Goal: Information Seeking & Learning: Understand process/instructions

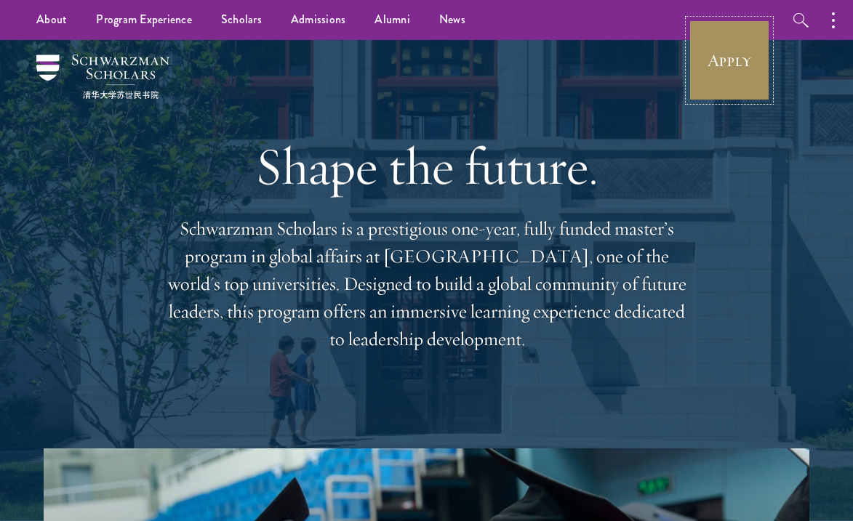
click at [723, 66] on link "Apply" at bounding box center [729, 60] width 81 height 81
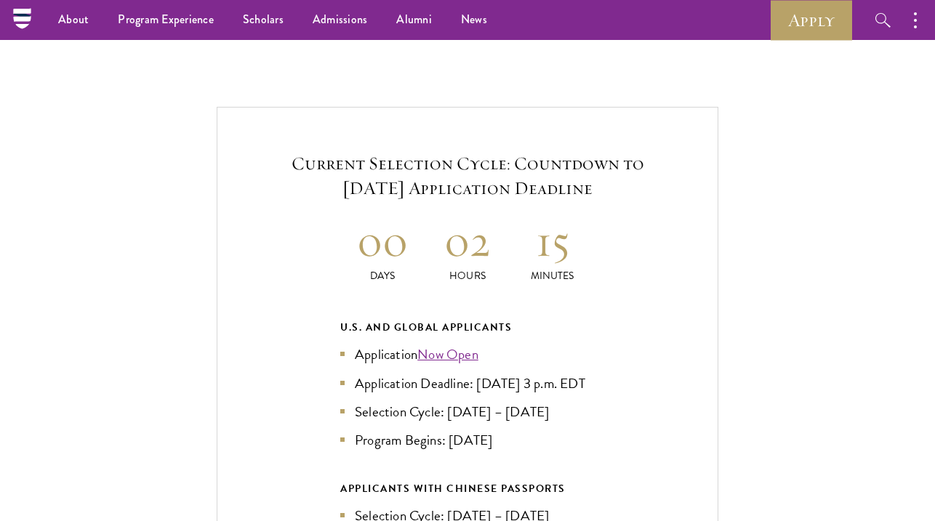
scroll to position [2718, 0]
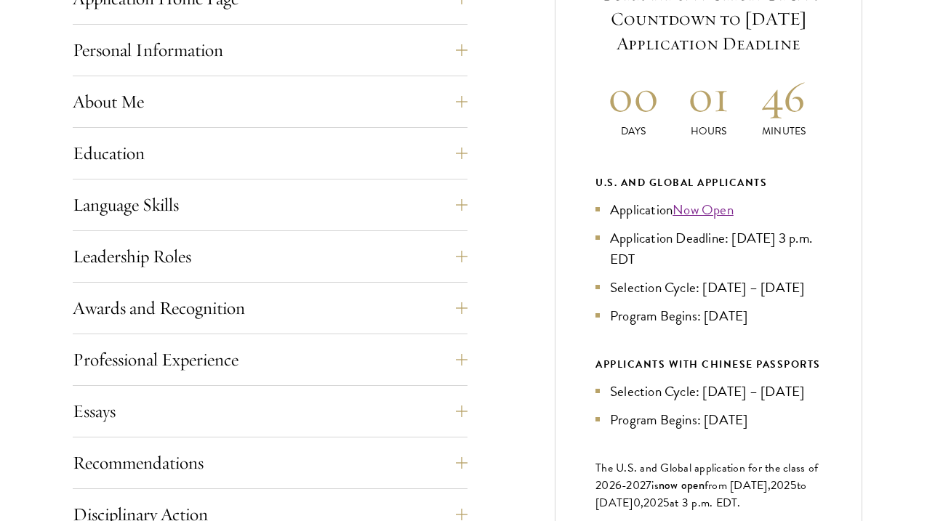
scroll to position [680, 0]
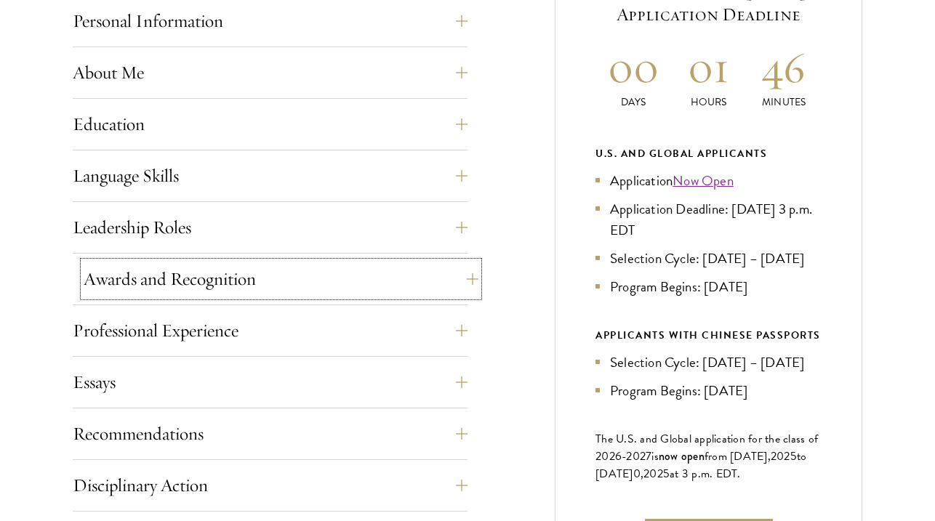
click at [399, 278] on button "Awards and Recognition" at bounding box center [281, 279] width 395 height 35
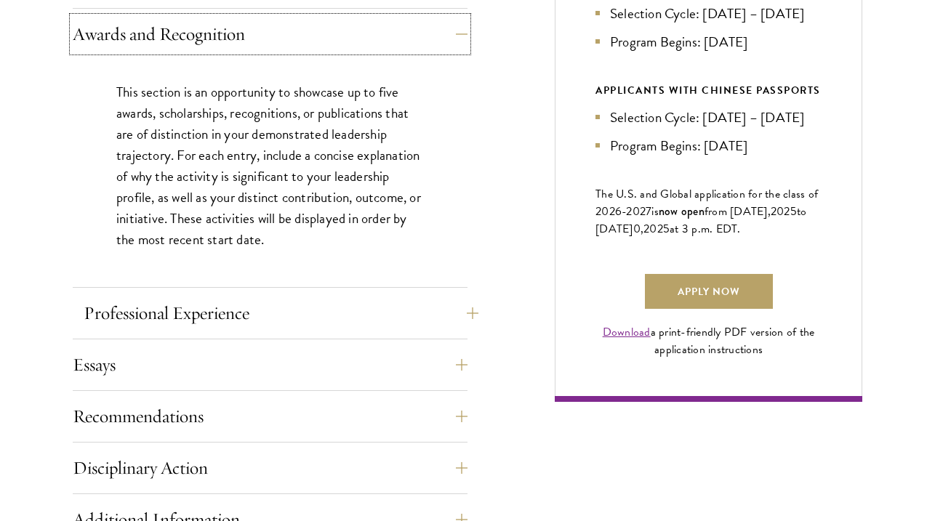
scroll to position [932, 0]
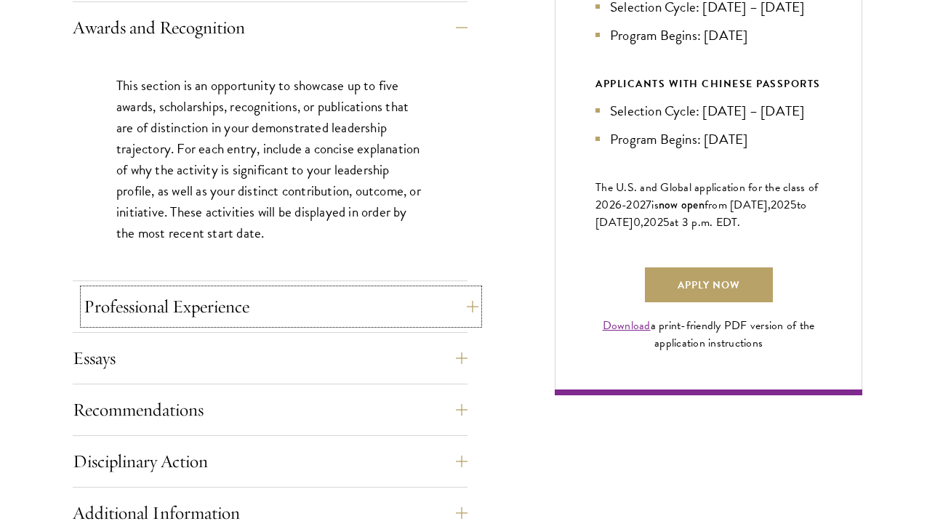
click at [296, 320] on button "Professional Experience" at bounding box center [281, 306] width 395 height 35
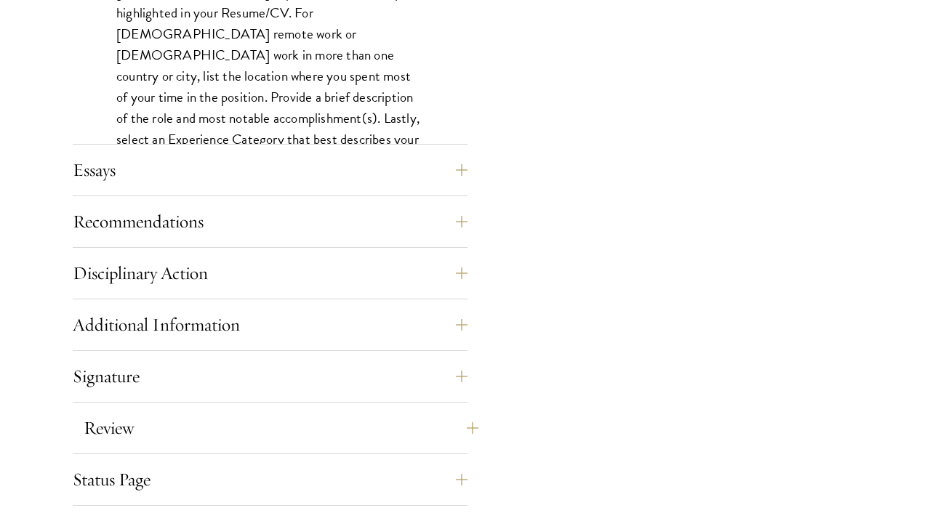
scroll to position [1369, 0]
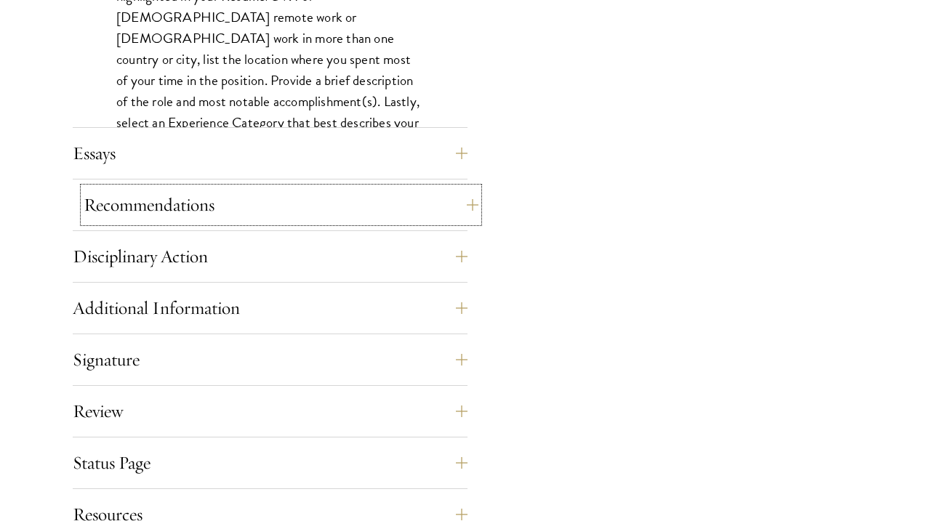
click at [289, 194] on button "Recommendations" at bounding box center [281, 205] width 395 height 35
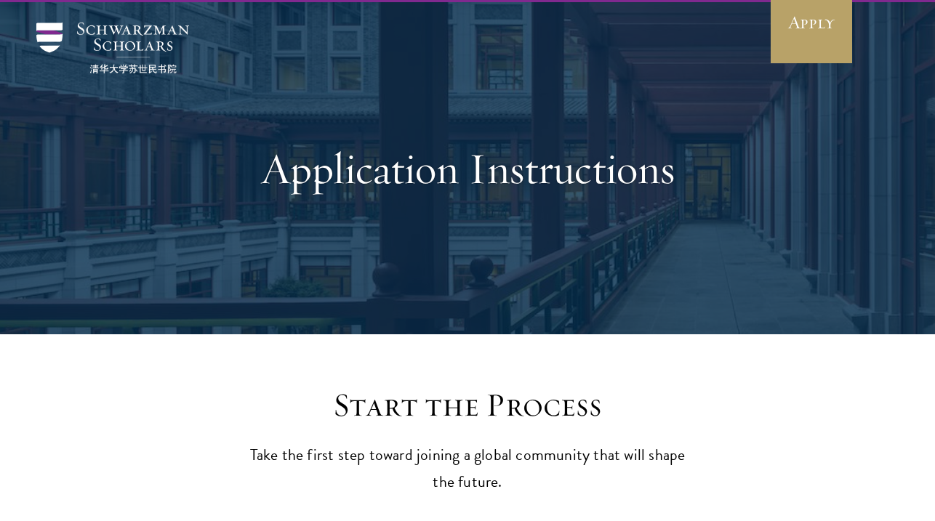
scroll to position [0, 0]
